Goal: Task Accomplishment & Management: Manage account settings

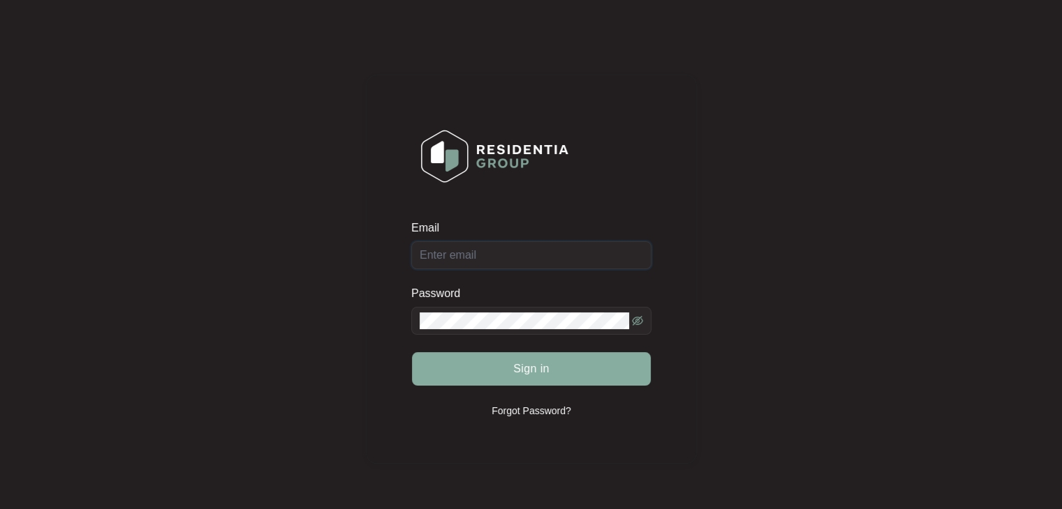
type input "[PERSON_NAME][EMAIL_ADDRESS][DOMAIN_NAME]"
click at [530, 372] on span "Sign in" at bounding box center [531, 369] width 36 height 17
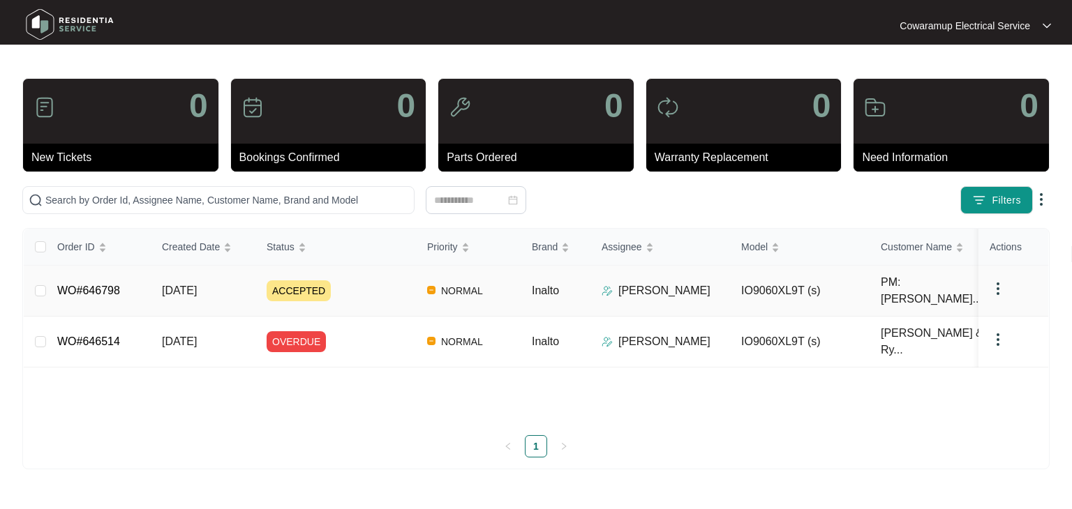
click at [103, 286] on div "Order ID Created Date Status Priority Brand Assignee Model Customer Name Purcha…" at bounding box center [536, 343] width 1025 height 229
click at [103, 285] on link "WO#646798" at bounding box center [88, 291] width 63 height 12
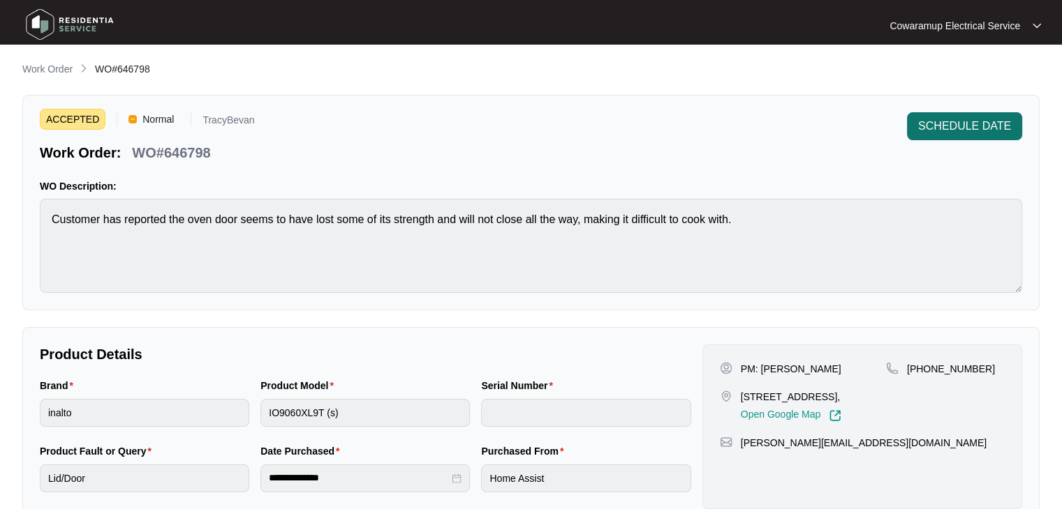
click at [965, 124] on span "SCHEDULE DATE" at bounding box center [964, 126] width 93 height 17
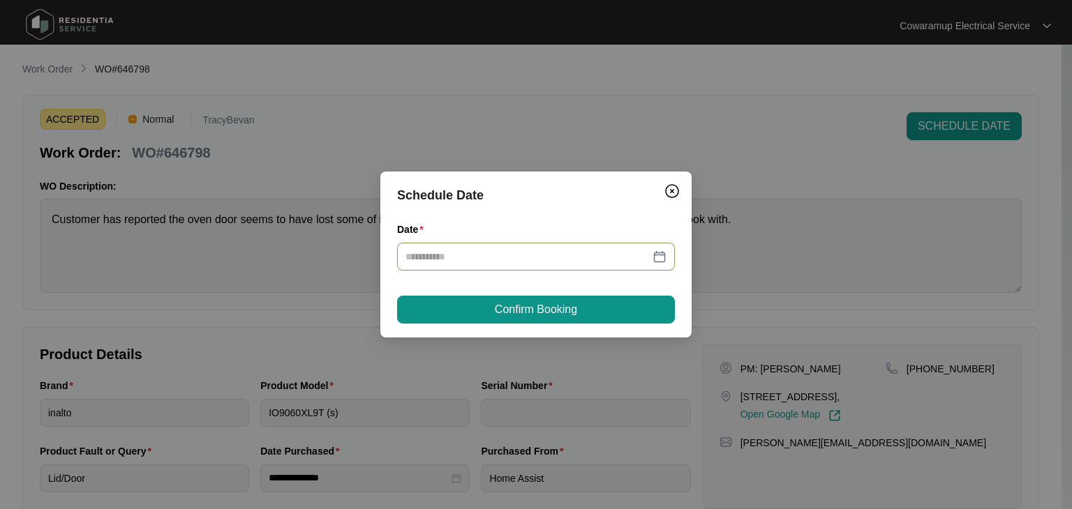
click at [663, 255] on div at bounding box center [536, 256] width 261 height 15
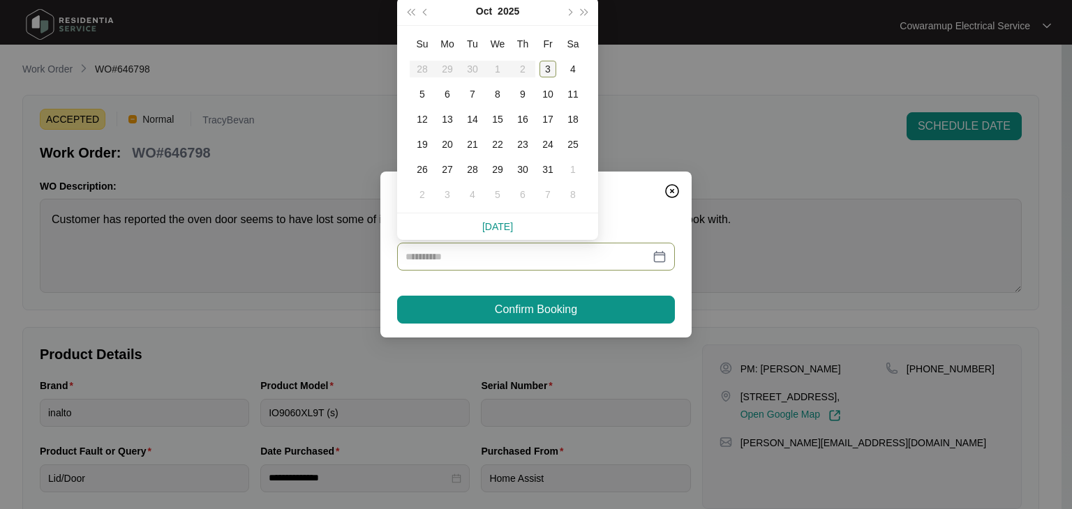
type input "**********"
click at [445, 91] on div "6" at bounding box center [447, 94] width 17 height 17
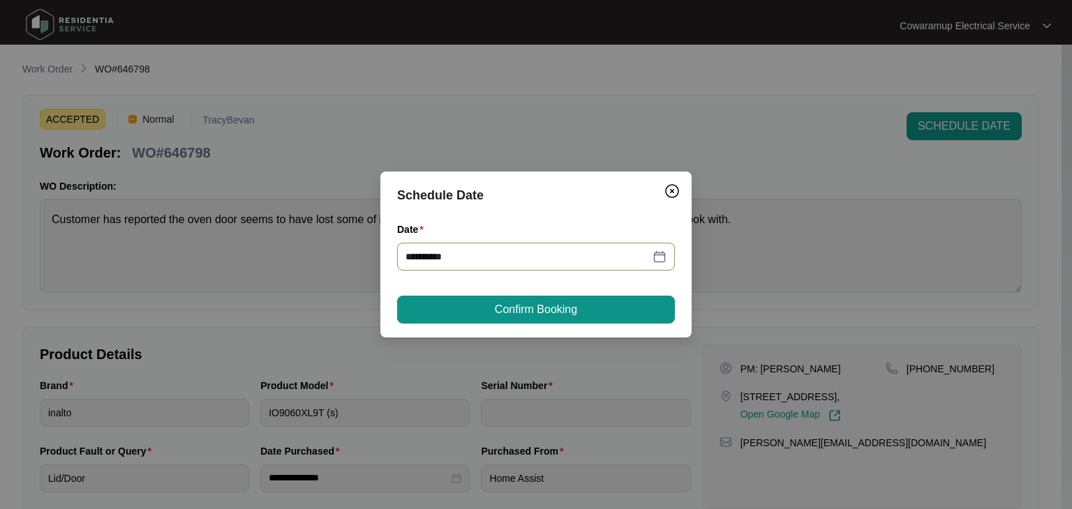
type input "**********"
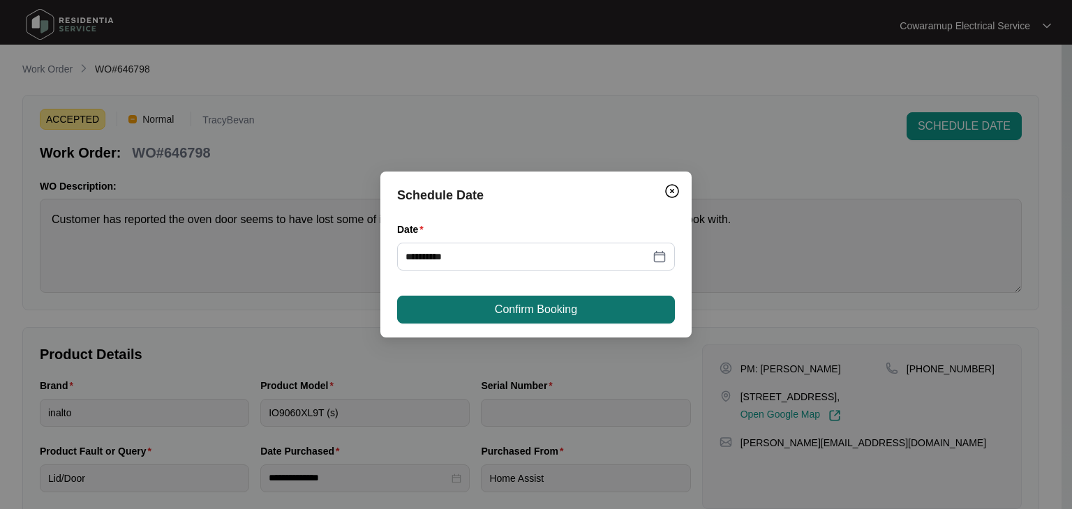
click at [539, 313] on span "Confirm Booking" at bounding box center [536, 310] width 82 height 17
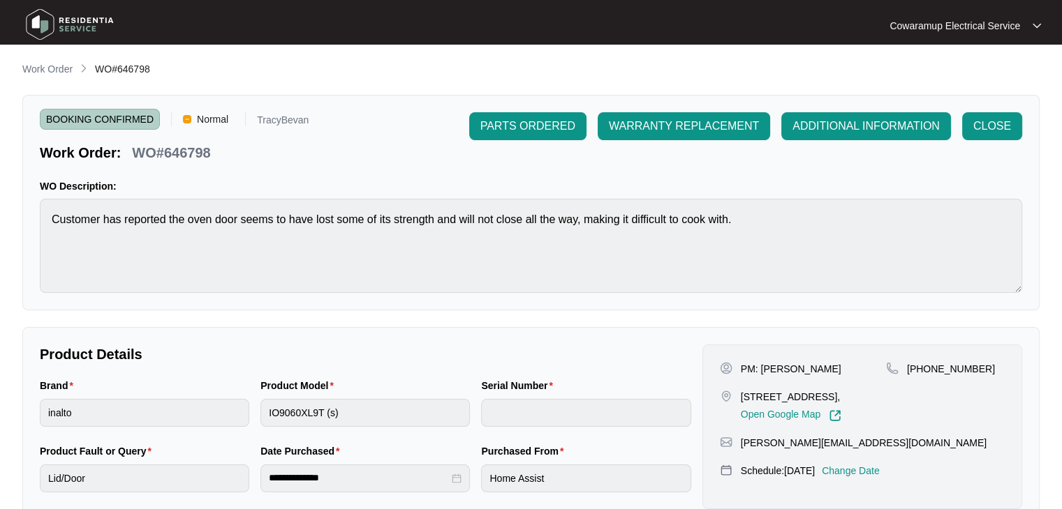
drag, startPoint x: 983, startPoint y: 22, endPoint x: 972, endPoint y: 46, distance: 26.9
click at [983, 22] on p "Cowaramup Electrical Service" at bounding box center [954, 26] width 131 height 14
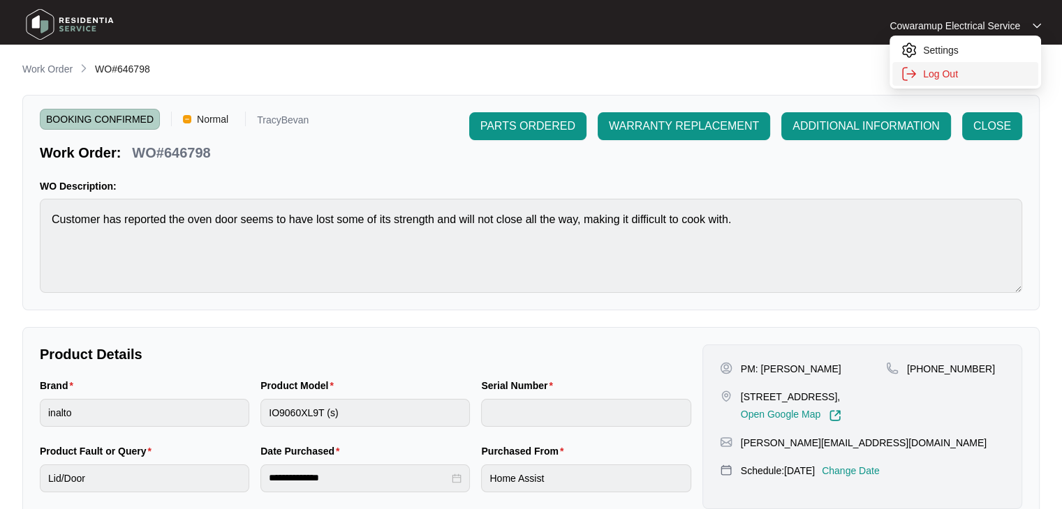
click at [947, 71] on p "Log Out" at bounding box center [976, 74] width 107 height 14
